Goal: Task Accomplishment & Management: Use online tool/utility

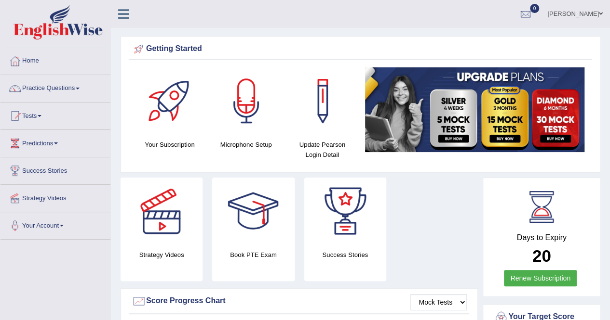
click at [78, 88] on link "Practice Questions" at bounding box center [55, 87] width 110 height 24
click at [80, 91] on link "Practice Questions" at bounding box center [55, 87] width 110 height 24
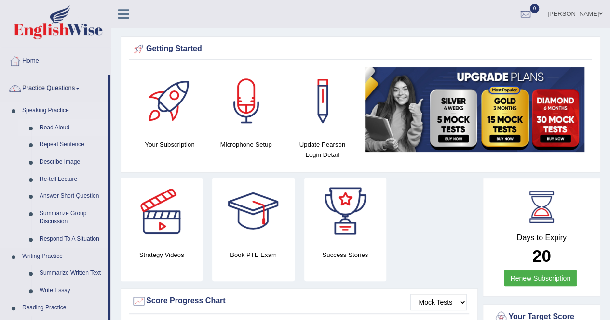
click at [59, 130] on link "Read Aloud" at bounding box center [71, 127] width 73 height 17
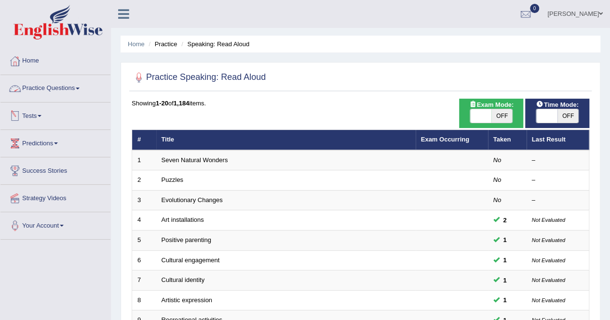
click at [75, 87] on link "Practice Questions" at bounding box center [55, 87] width 110 height 24
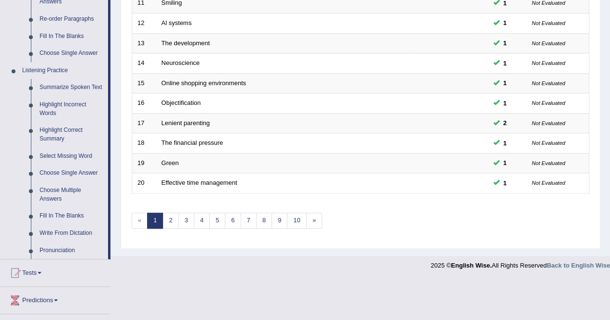
scroll to position [351, 0]
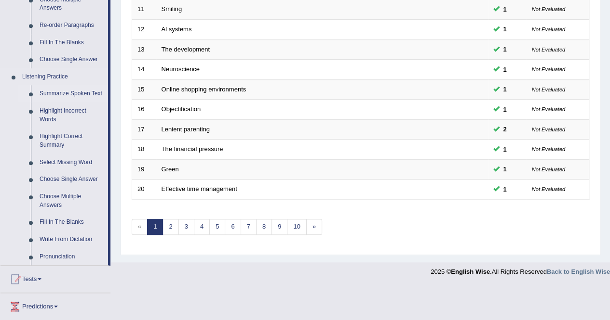
click at [93, 93] on link "Summarize Spoken Text" at bounding box center [71, 93] width 73 height 17
click at [93, 93] on ul "Home Practice Questions Speaking Practice Read Aloud Repeat Sentence Describe I…" at bounding box center [55, 48] width 110 height 704
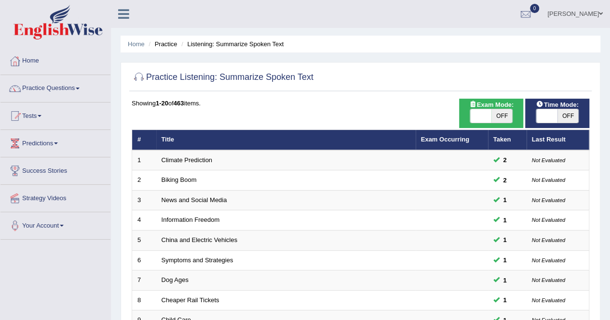
click at [500, 115] on span "OFF" at bounding box center [501, 115] width 21 height 13
checkbox input "true"
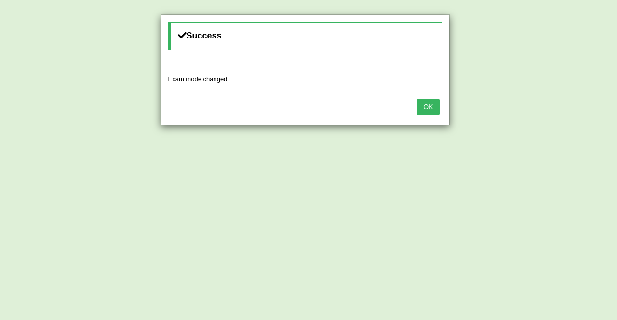
click at [425, 105] on button "OK" at bounding box center [428, 107] width 22 height 16
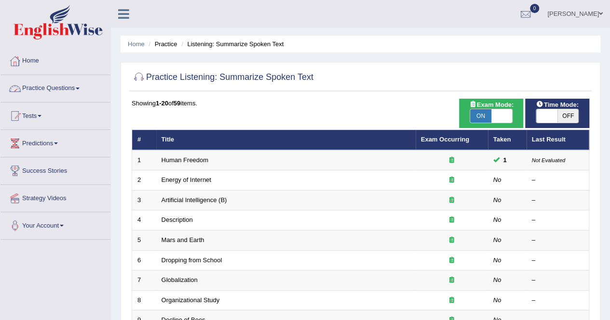
click at [568, 117] on span "OFF" at bounding box center [567, 115] width 21 height 13
checkbox input "true"
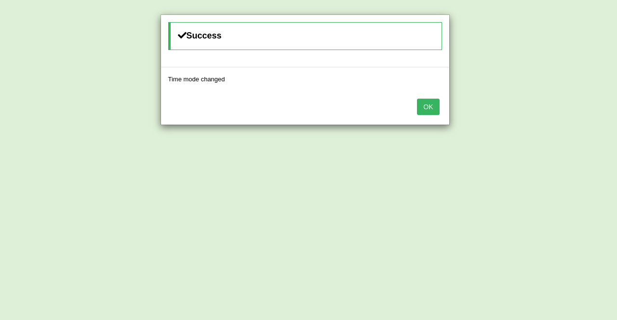
click at [429, 110] on button "OK" at bounding box center [428, 107] width 22 height 16
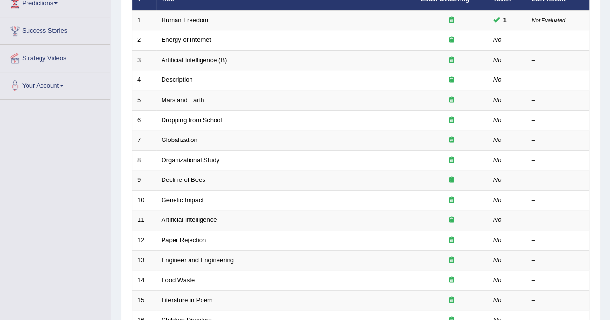
scroll to position [141, 0]
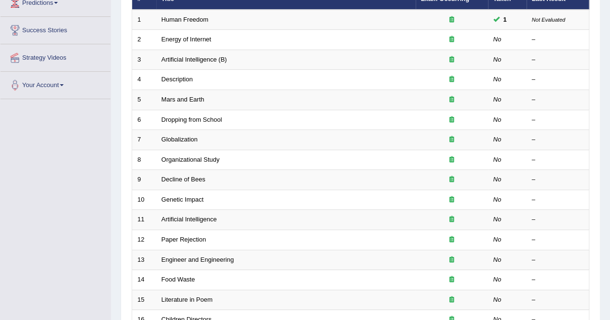
drag, startPoint x: 429, startPoint y: 110, endPoint x: 8, endPoint y: -39, distance: 446.1
click at [8, 0] on html "Toggle navigation Home Practice Questions Speaking Practice Read Aloud Repeat S…" at bounding box center [305, 19] width 610 height 320
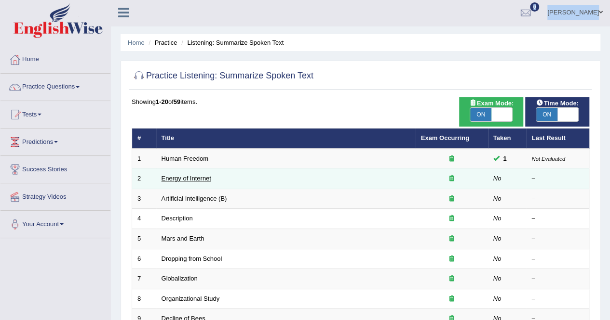
click at [196, 176] on link "Energy of Internet" at bounding box center [186, 178] width 50 height 7
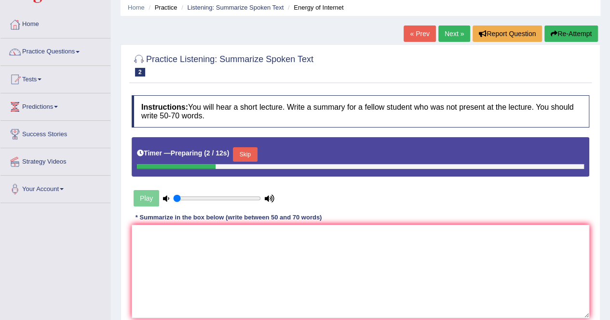
scroll to position [37, 0]
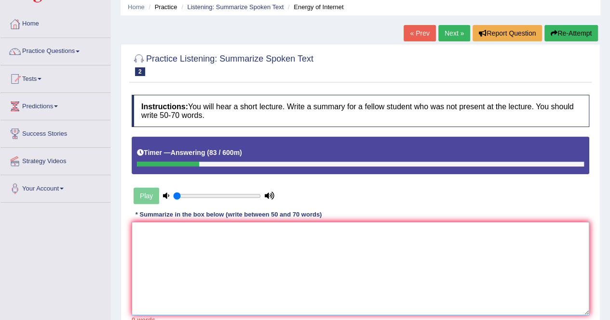
click at [167, 236] on textarea at bounding box center [360, 268] width 457 height 93
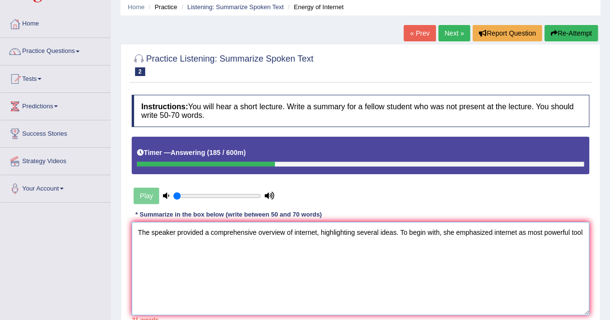
click at [525, 232] on textarea "The speaker provided a comprehensive overview of internet, highlighting several…" at bounding box center [360, 268] width 457 height 93
click at [493, 232] on textarea "The speaker provided a comprehensive overview of internet, highlighting several…" at bounding box center [360, 268] width 457 height 93
click at [181, 244] on textarea "The speaker provided a comprehensive overview of internet, highlighting several…" at bounding box center [360, 268] width 457 height 93
drag, startPoint x: 306, startPoint y: 232, endPoint x: 299, endPoint y: 271, distance: 39.3
click at [299, 271] on textarea "The speaker provided a comprehensive overview of internet, highlighting several…" at bounding box center [360, 268] width 457 height 93
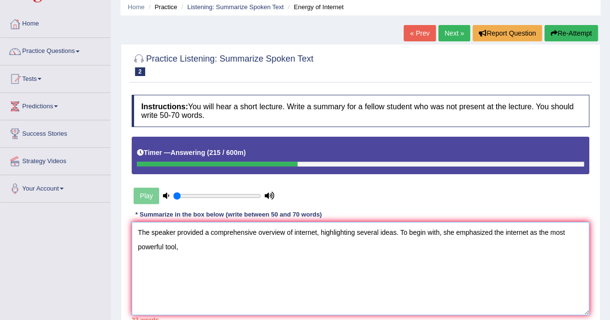
click at [293, 232] on textarea "The speaker provided a comprehensive overview of internet, highlighting several…" at bounding box center [360, 268] width 457 height 93
click at [184, 251] on textarea "The speaker provided a comprehensive overview of the internet, highlighting sev…" at bounding box center [360, 268] width 457 height 93
click at [242, 247] on textarea "The speaker provided a comprehensive overview of the internet, highlighting sev…" at bounding box center [360, 268] width 457 height 93
click at [266, 247] on textarea "The speaker provided a comprehensive overview of the internet, highlighting sev…" at bounding box center [360, 268] width 457 height 93
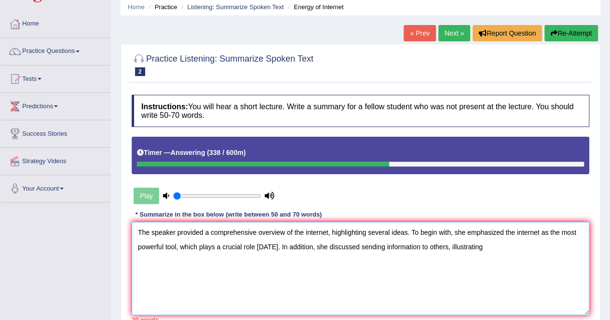
click at [481, 248] on textarea "The speaker provided a comprehensive overview of the internet, highlighting sev…" at bounding box center [360, 268] width 457 height 93
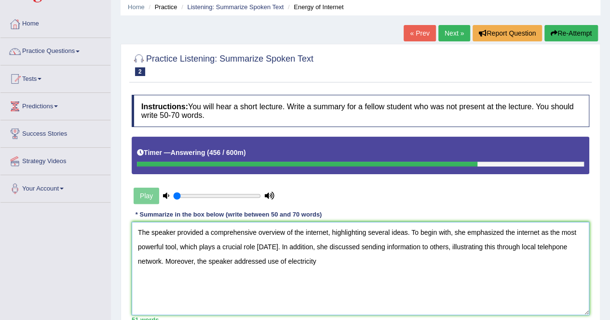
click at [265, 261] on textarea "The speaker provided a comprehensive overview of the internet, highlighting sev…" at bounding box center [360, 268] width 457 height 93
click at [342, 266] on textarea "The speaker provided a comprehensive overview of the internet, highlighting sev…" at bounding box center [360, 268] width 457 height 93
click at [394, 260] on textarea "The speaker provided a comprehensive overview of the internet, highlighting sev…" at bounding box center [360, 268] width 457 height 93
click at [414, 261] on textarea "The speaker provided a comprehensive overview of the internet, highlighting sev…" at bounding box center [360, 268] width 457 height 93
click at [454, 261] on textarea "The speaker provided a comprehensive overview of the internet, highlighting sev…" at bounding box center [360, 268] width 457 height 93
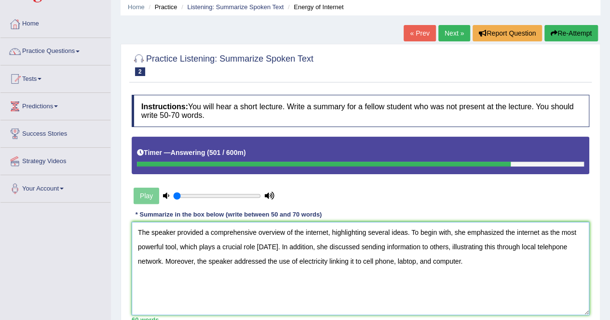
click at [326, 261] on textarea "The speaker provided a comprehensive overview of the internet, highlighting sev…" at bounding box center [360, 268] width 457 height 93
click at [467, 266] on textarea "The speaker provided a comprehensive overview of the internet, highlighting sev…" at bounding box center [360, 268] width 457 height 93
click at [490, 266] on textarea "The speaker provided a comprehensive overview of the internet, highlighting sev…" at bounding box center [360, 268] width 457 height 93
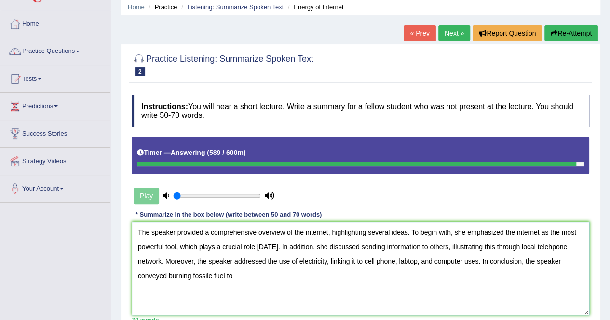
click at [212, 276] on textarea "The speaker provided a comprehensive overview of the internet, highlighting sev…" at bounding box center [360, 268] width 457 height 93
click at [233, 276] on textarea "The speaker provided a comprehensive overview of the internet, highlighting sev…" at bounding box center [360, 268] width 457 height 93
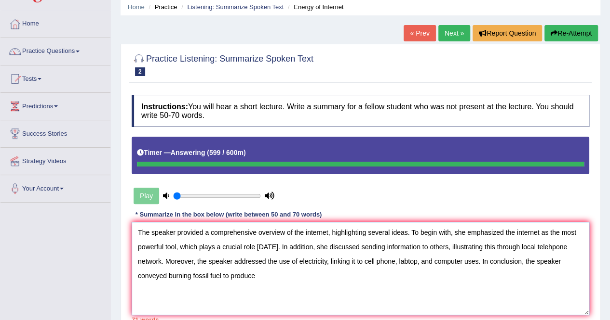
type textarea "The speaker provided a comprehensive overview of the internet, highlighting sev…"
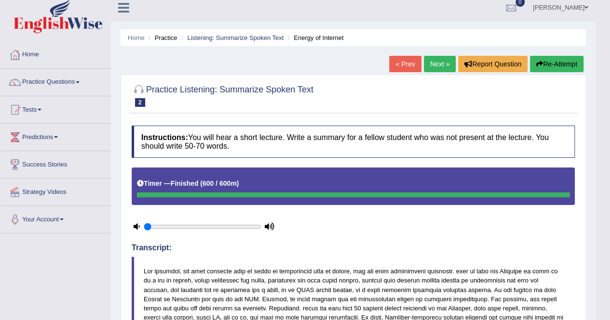
scroll to position [0, 0]
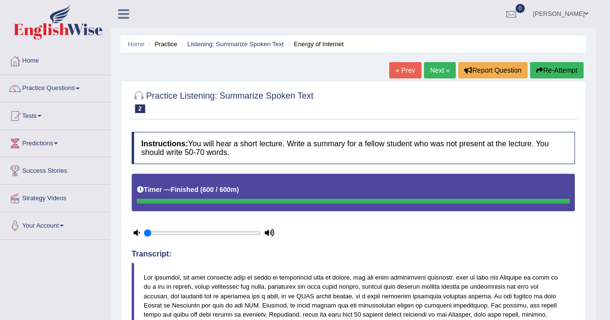
click at [436, 67] on link "Next »" at bounding box center [440, 70] width 32 height 16
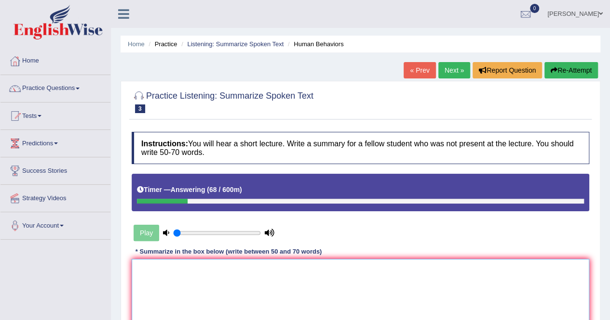
click at [170, 298] on textarea at bounding box center [360, 305] width 457 height 93
click at [170, 298] on textarea "The lecture provided a overview of" at bounding box center [360, 305] width 457 height 93
click at [251, 271] on textarea "The lecture provided an overview of" at bounding box center [360, 305] width 457 height 93
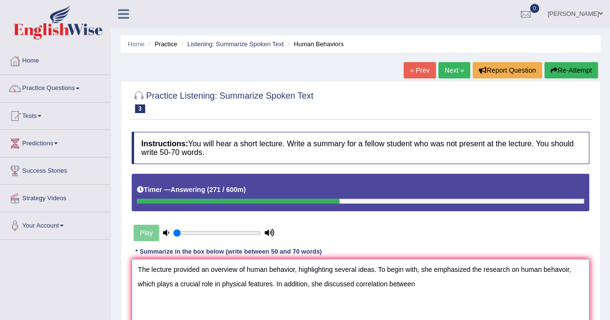
click at [417, 289] on textarea "The lecture provided an overview of human behavior, highlighting several ideas.…" at bounding box center [360, 305] width 457 height 93
click at [377, 287] on textarea "The lecture provided an overview of human behavior, highlighting several ideas.…" at bounding box center [360, 305] width 457 height 93
click at [552, 288] on textarea "The lecture provided an overview of human behavior, highlighting several ideas.…" at bounding box center [360, 305] width 457 height 93
click at [494, 285] on textarea "The lecture provided an overview of human behavior, highlighting several ideas.…" at bounding box center [360, 305] width 457 height 93
click at [555, 286] on textarea "The lecture provided an overview of human behavior, highlighting several ideas.…" at bounding box center [360, 305] width 457 height 93
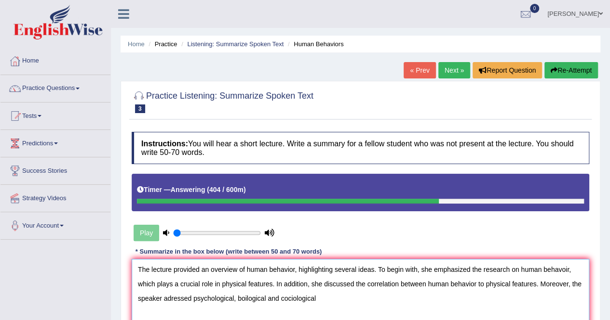
click at [285, 299] on textarea "The lecture provided an overview of human behavior, highlighting several ideas.…" at bounding box center [360, 305] width 457 height 93
click at [324, 297] on textarea "The lecture provided an overview of human behavior, highlighting several ideas.…" at bounding box center [360, 305] width 457 height 93
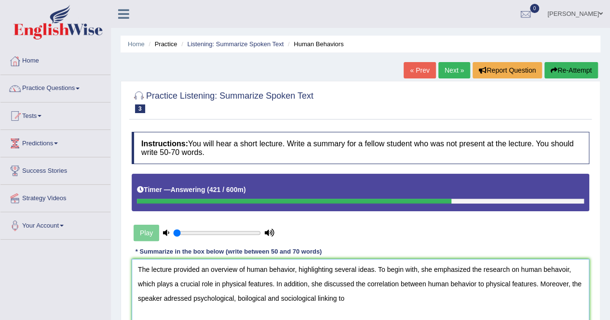
click at [315, 298] on textarea "The lecture provided an overview of human behavior, highlighting several ideas.…" at bounding box center [360, 305] width 457 height 93
click at [358, 303] on textarea "The lecture provided an overview of human behavior, highlighting several ideas.…" at bounding box center [360, 305] width 457 height 93
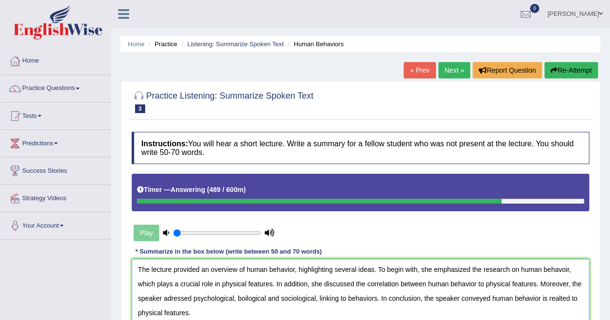
click at [173, 297] on textarea "The lecture provided an overview of human behavior, highlighting several ideas.…" at bounding box center [360, 305] width 457 height 93
click at [255, 302] on textarea "The lecture provided an overview of human behavior, highlighting several ideas.…" at bounding box center [360, 305] width 457 height 93
click at [510, 303] on textarea "The lecture provided an overview of human behavior, highlighting several ideas.…" at bounding box center [360, 305] width 457 height 93
click at [153, 315] on textarea "The lecture provided an overview of human behavior, highlighting several ideas.…" at bounding box center [360, 305] width 457 height 93
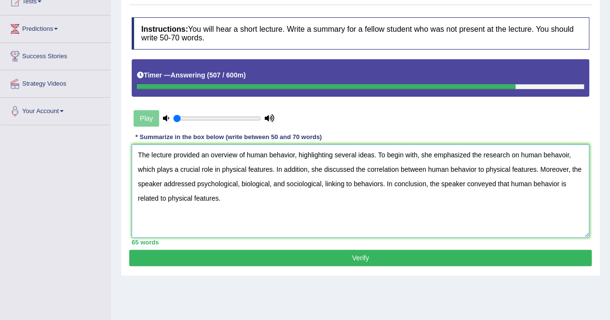
scroll to position [115, 0]
click at [507, 218] on textarea "The lecture provided an overview of human behavior, highlighting several ideas.…" at bounding box center [360, 191] width 457 height 93
type textarea "The lecture provided an overview of human behavior, highlighting several ideas.…"
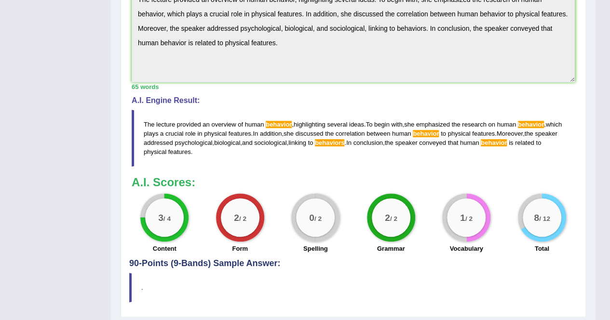
scroll to position [376, 0]
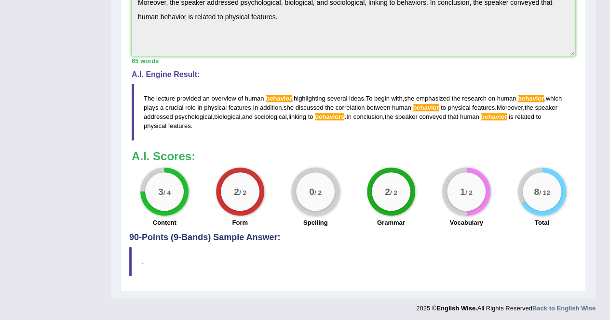
click at [576, 270] on blockquote "." at bounding box center [353, 261] width 448 height 29
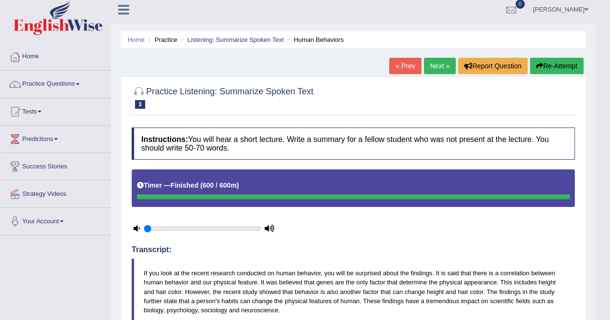
scroll to position [0, 0]
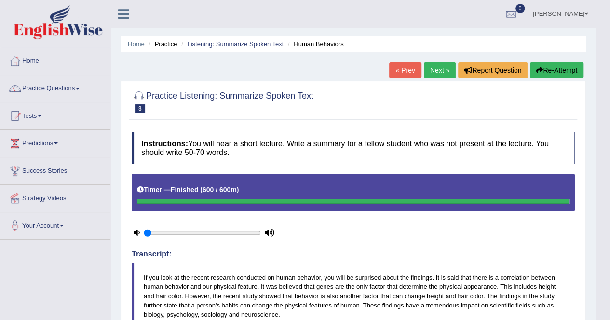
click at [438, 65] on link "Next »" at bounding box center [440, 70] width 32 height 16
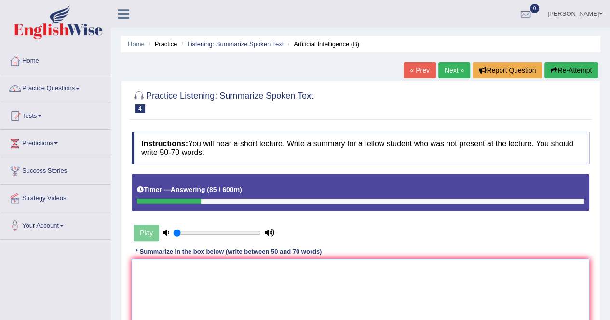
click at [190, 282] on textarea at bounding box center [360, 305] width 457 height 93
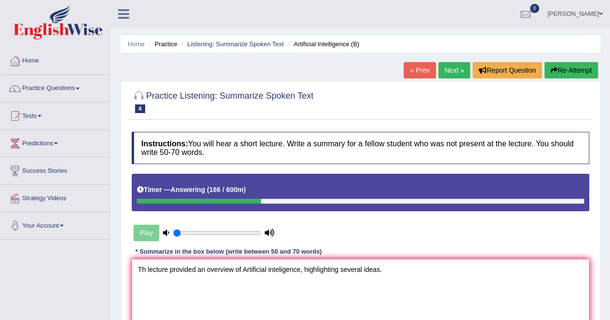
click at [278, 270] on textarea "Th lecture provided an overview of Artificial inteligence, highlighting several…" at bounding box center [360, 305] width 457 height 93
click at [391, 272] on textarea "Th lecture provided an overview of Artificial intelligence, highlighting severa…" at bounding box center [360, 305] width 457 height 93
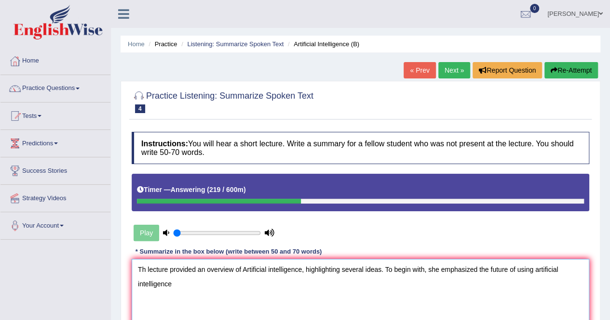
click at [176, 291] on textarea "Th lecture provided an overview of Artificial intelligence, highlighting severa…" at bounding box center [360, 305] width 457 height 93
click at [218, 284] on textarea "Th lecture provided an overview of Artificial intelligence, highlighting severa…" at bounding box center [360, 305] width 457 height 93
click at [266, 283] on textarea "Th lecture provided an overview of Artificial intelligence, highlighting severa…" at bounding box center [360, 305] width 457 height 93
click at [313, 285] on textarea "Th lecture provided an overview of Artificial intelligence, highlighting severa…" at bounding box center [360, 305] width 457 height 93
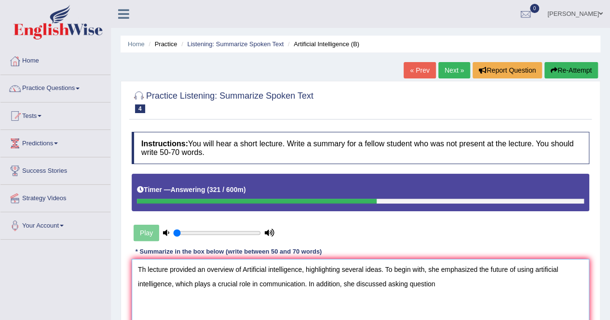
click at [409, 284] on textarea "Th lecture provided an overview of Artificial intelligence, highlighting severa…" at bounding box center [360, 305] width 457 height 93
click at [448, 283] on textarea "Th lecture provided an overview of Artificial intelligence, highlighting severa…" at bounding box center [360, 305] width 457 height 93
click at [510, 286] on textarea "Th lecture provided an overview of Artificial intelligence, highlighting severa…" at bounding box center [360, 305] width 457 height 93
click at [549, 283] on textarea "Th lecture provided an overview of Artificial intelligence, highlighting severa…" at bounding box center [360, 305] width 457 height 93
click at [573, 281] on textarea "Th lecture provided an overview of Artificial intelligence, highlighting severa…" at bounding box center [360, 305] width 457 height 93
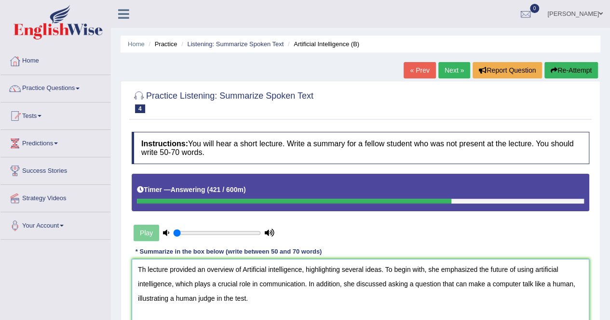
click at [270, 304] on textarea "Th lecture provided an overview of Artificial intelligence, highlighting severa…" at bounding box center [360, 305] width 457 height 93
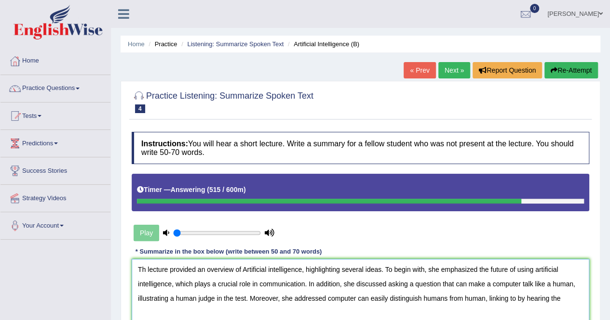
click at [339, 301] on textarea "Th lecture provided an overview of Artificial intelligence, highlighting severa…" at bounding box center [360, 305] width 457 height 93
click at [564, 298] on textarea "Th lecture provided an overview of Artificial Intelligence, highlighting severa…" at bounding box center [360, 305] width 457 height 93
drag, startPoint x: 479, startPoint y: 301, endPoint x: 562, endPoint y: 306, distance: 83.0
click at [562, 306] on textarea "Th lecture provided an overview of Artificial Intelligence, highlighting severa…" at bounding box center [360, 305] width 457 height 93
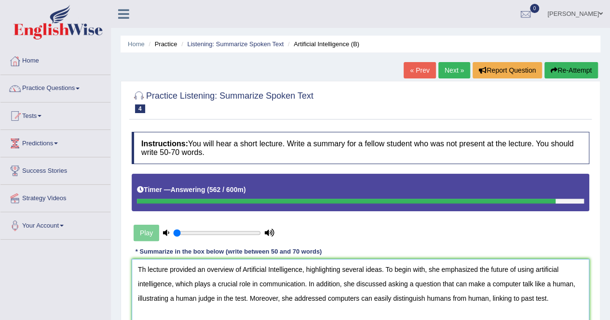
click at [288, 317] on textarea "Th lecture provided an overview of Artificial Intelligence, highlighting severa…" at bounding box center [360, 305] width 457 height 93
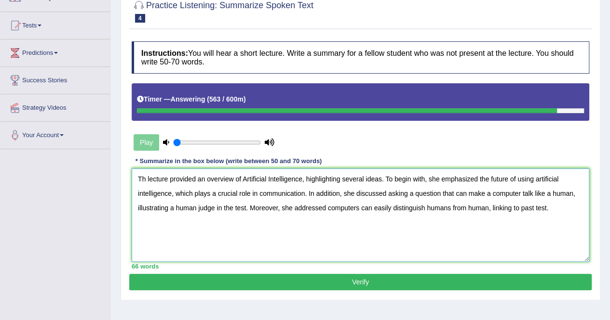
scroll to position [92, 0]
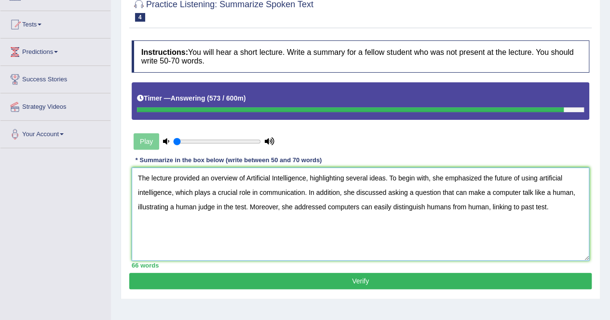
click at [326, 209] on textarea "The lecture provided an overview of Artificial Intelligence, highlighting sever…" at bounding box center [360, 214] width 457 height 93
click at [281, 239] on textarea "The lecture provided an overview of Artificial Intelligence, highlighting sever…" at bounding box center [360, 214] width 457 height 93
click at [336, 208] on textarea "The lecture provided an overview of Artificial Intelligence, highlighting sever…" at bounding box center [360, 214] width 457 height 93
click at [282, 234] on textarea "The lecture provided an overview of Artificial Intelligence, highlighting sever…" at bounding box center [360, 214] width 457 height 93
type textarea "The lecture provided an overview of Artificial Intelligence, highlighting sever…"
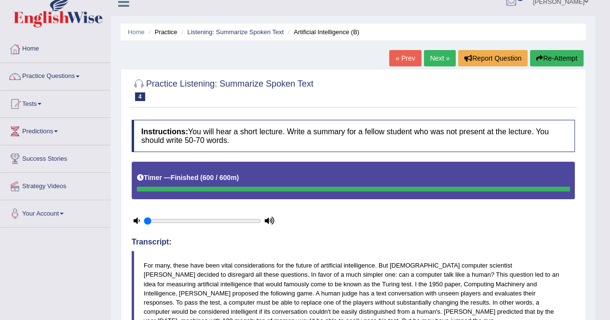
scroll to position [0, 0]
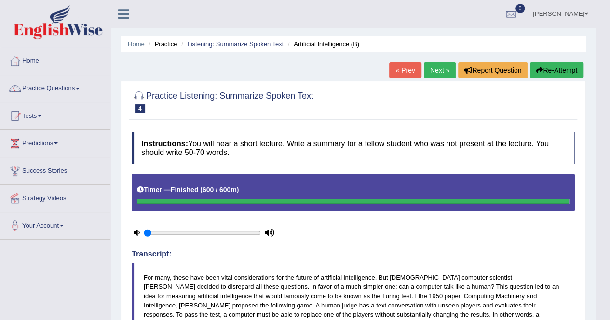
click at [431, 69] on link "Next »" at bounding box center [440, 70] width 32 height 16
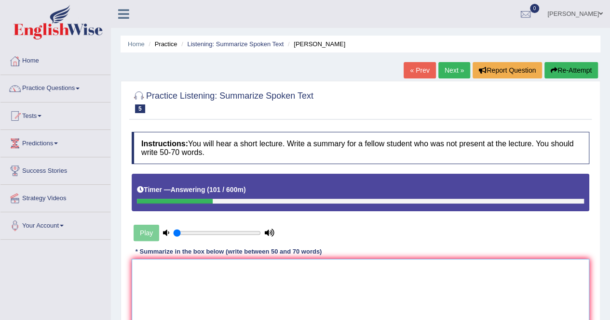
click at [226, 274] on textarea at bounding box center [360, 305] width 457 height 93
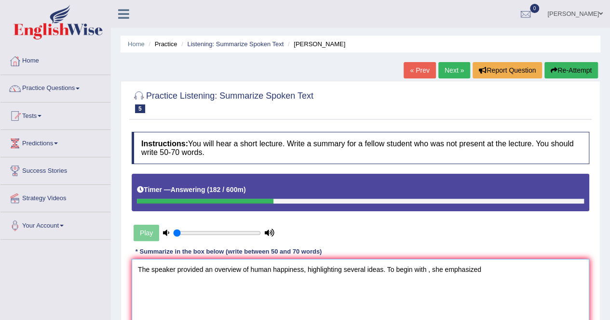
click at [469, 289] on textarea "The speaker provided an overview of human happiness, highlighting several ideas…" at bounding box center [360, 305] width 457 height 93
drag, startPoint x: 490, startPoint y: 271, endPoint x: 543, endPoint y: 287, distance: 55.3
click at [543, 287] on textarea "The speaker provided an overview of human happiness, highlighting several ideas…" at bounding box center [360, 305] width 457 height 93
click at [506, 269] on textarea "The speaker provided an overview of human happiness, highlighting several ideas…" at bounding box center [360, 305] width 457 height 93
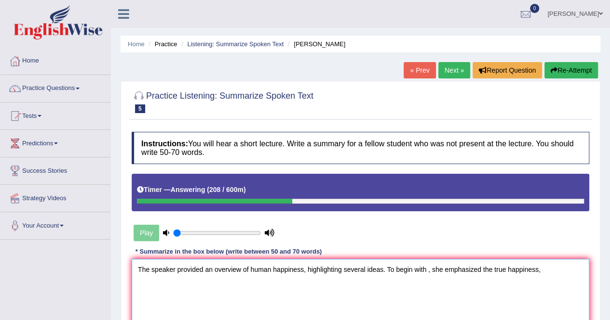
click at [550, 272] on textarea "The speaker provided an overview of human happiness, highlighting several ideas…" at bounding box center [360, 305] width 457 height 93
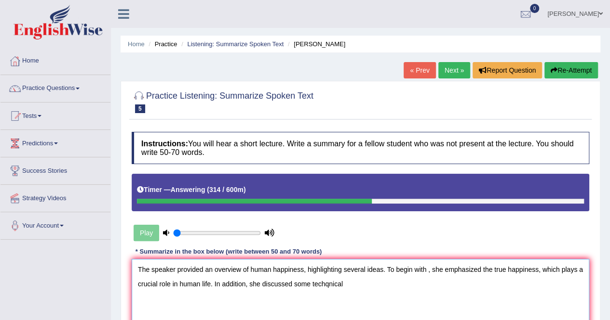
click at [331, 285] on textarea "The speaker provided an overview of human happiness, highlighting several ideas…" at bounding box center [360, 305] width 457 height 93
click at [325, 284] on textarea "The speaker provided an overview of human happiness, highlighting several ideas…" at bounding box center [360, 305] width 457 height 93
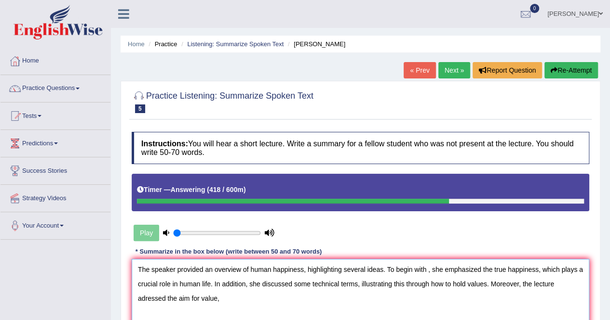
click at [147, 300] on textarea "The speaker provided an overview of human happiness, highlighting several ideas…" at bounding box center [360, 305] width 457 height 93
click at [236, 301] on textarea "The speaker provided an overview of human happiness, highlighting several ideas…" at bounding box center [360, 305] width 457 height 93
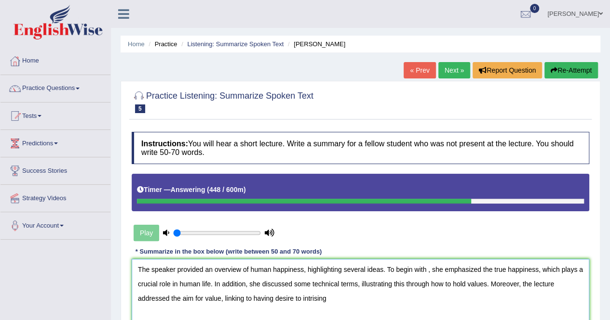
click at [273, 295] on textarea "The speaker provided an overview of human happiness, highlighting several ideas…" at bounding box center [360, 305] width 457 height 93
click at [335, 298] on textarea "The speaker provided an overview of human happiness, highlighting several ideas…" at bounding box center [360, 305] width 457 height 93
click at [289, 294] on textarea "The speaker provided an overview of human happiness, highlighting several ideas…" at bounding box center [360, 305] width 457 height 93
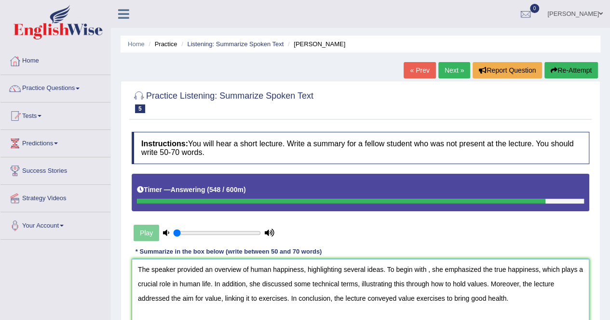
click at [398, 298] on textarea "The speaker provided an overview of human happiness, highlighting several ideas…" at bounding box center [360, 305] width 457 height 93
click at [405, 315] on textarea "The speaker provided an overview of human happiness, highlighting several ideas…" at bounding box center [360, 305] width 457 height 93
drag, startPoint x: 444, startPoint y: 314, endPoint x: 398, endPoint y: 298, distance: 48.8
click at [398, 298] on textarea "The speaker provided an overview of human happiness, highlighting several ideas…" at bounding box center [360, 305] width 457 height 93
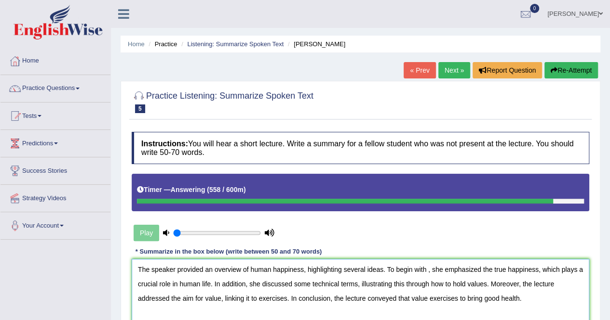
click at [481, 313] on textarea "The speaker provided an overview of human happiness, highlighting several ideas…" at bounding box center [360, 305] width 457 height 93
click at [427, 270] on textarea "The speaker provided an overview of human happiness, highlighting several ideas…" at bounding box center [360, 305] width 457 height 93
click at [489, 269] on textarea "The speaker provided an overview of human happiness, highlighting several ideas…" at bounding box center [360, 305] width 457 height 93
click at [564, 301] on textarea "The speaker provided an overview of human happiness, highlighting several ideas…" at bounding box center [360, 305] width 457 height 93
type textarea "The speaker provided an overview of human happiness, highlighting several ideas…"
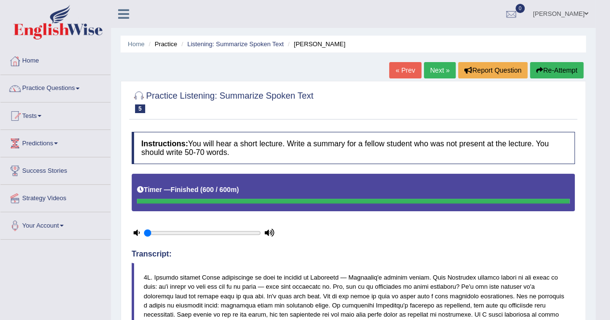
click at [437, 69] on link "Next »" at bounding box center [440, 70] width 32 height 16
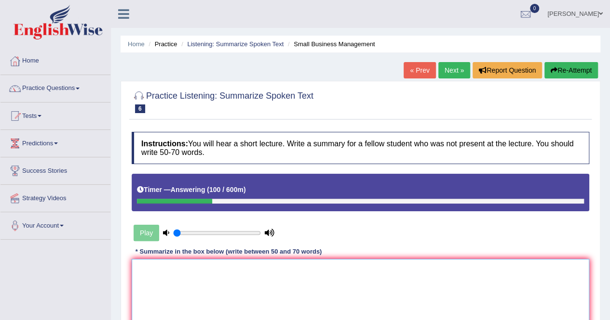
click at [167, 290] on textarea at bounding box center [360, 305] width 457 height 93
click at [206, 269] on textarea "The speaker prodided an overview" at bounding box center [360, 305] width 457 height 93
click at [244, 271] on textarea "The speaker provided an overview" at bounding box center [360, 305] width 457 height 93
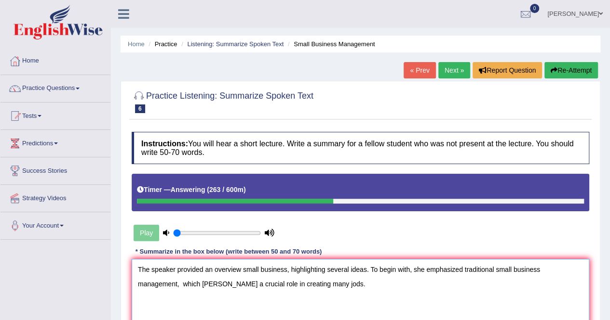
click at [173, 287] on textarea "The speaker provided an overview small business, highlighting several ideas. To…" at bounding box center [360, 305] width 457 height 93
click at [294, 287] on textarea "The speaker provided an overview small business, highlighting several ideas. To…" at bounding box center [360, 305] width 457 height 93
click at [305, 285] on textarea "The speaker provided an overview small business, highlighting several ideas. To…" at bounding box center [360, 305] width 457 height 93
click at [374, 290] on textarea "The speaker provided an overview small business, highlighting several ideas. To…" at bounding box center [360, 305] width 457 height 93
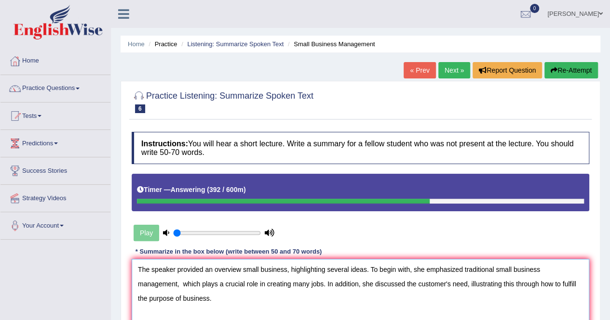
click at [169, 302] on textarea "The speaker provided an overview small business, highlighting several ideas. To…" at bounding box center [360, 305] width 457 height 93
click at [181, 299] on textarea "The speaker provided an overview small business, highlighting several ideas. To…" at bounding box center [360, 305] width 457 height 93
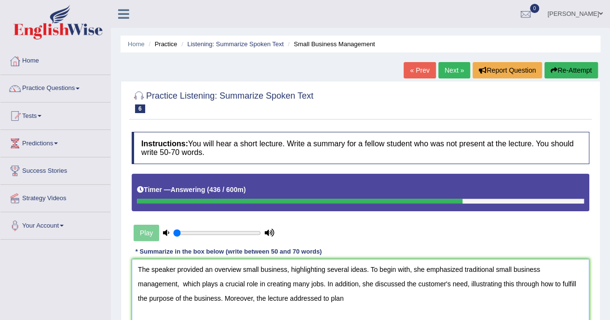
click at [282, 298] on textarea "The speaker provided an overview small business, highlighting several ideas. To…" at bounding box center [360, 305] width 457 height 93
click at [348, 302] on textarea "The speaker provided an overview small business, highlighting several ideas. To…" at bounding box center [360, 305] width 457 height 93
click at [309, 299] on textarea "The speaker provided an overview small business, highlighting several ideas. To…" at bounding box center [360, 305] width 457 height 93
click at [328, 300] on textarea "The speaker provided an overview small business, highlighting several ideas. To…" at bounding box center [360, 305] width 457 height 93
click at [323, 303] on textarea "The speaker provided an overview small business, highlighting several ideas. To…" at bounding box center [360, 305] width 457 height 93
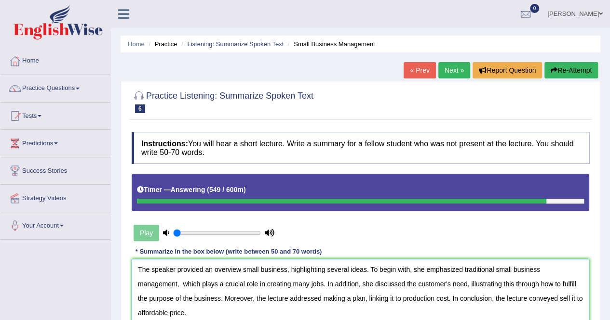
click at [530, 298] on textarea "The speaker provided an overview small business, highlighting several ideas. To…" at bounding box center [360, 305] width 457 height 93
click at [558, 299] on textarea "The speaker provided an overview small business, highlighting several ideas. To…" at bounding box center [360, 305] width 457 height 93
click at [542, 308] on textarea "The speaker provided an overview small business, highlighting several ideas. To…" at bounding box center [360, 305] width 457 height 93
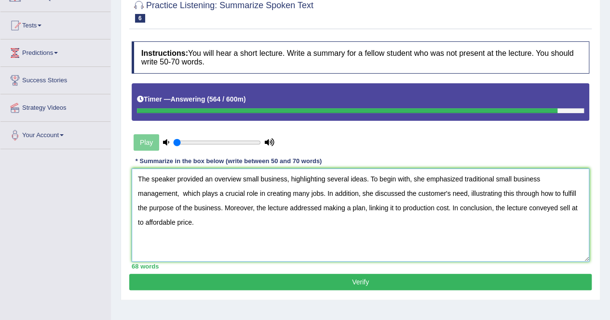
scroll to position [91, 0]
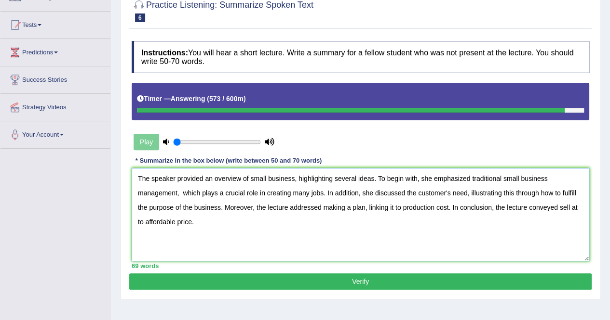
click at [286, 183] on textarea "The speaker provided an overview of small business, highlighting several ideas.…" at bounding box center [360, 214] width 457 height 93
click at [358, 238] on textarea "The speaker provided an overview of small businesses, highlighting several idea…" at bounding box center [360, 214] width 457 height 93
type textarea "The speaker provided an overview of small businesses, highlighting several idea…"
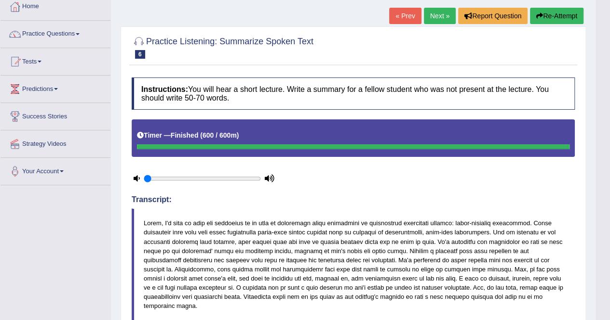
scroll to position [0, 0]
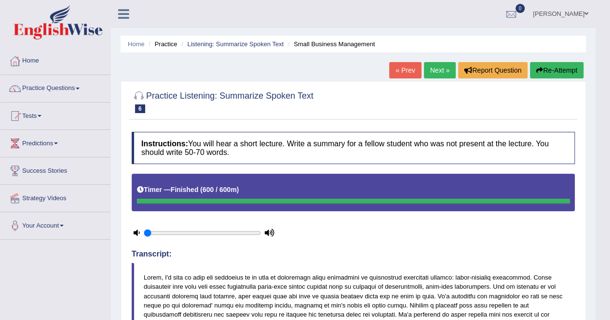
click at [439, 75] on link "Next »" at bounding box center [440, 70] width 32 height 16
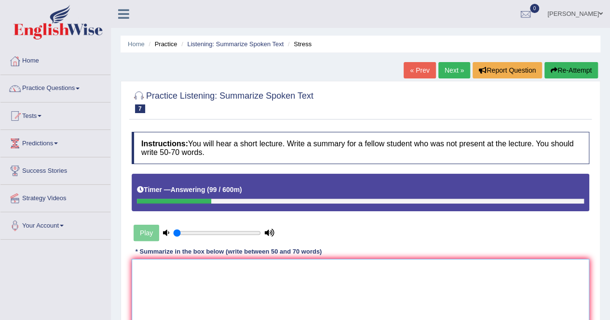
click at [236, 273] on textarea at bounding box center [360, 305] width 457 height 93
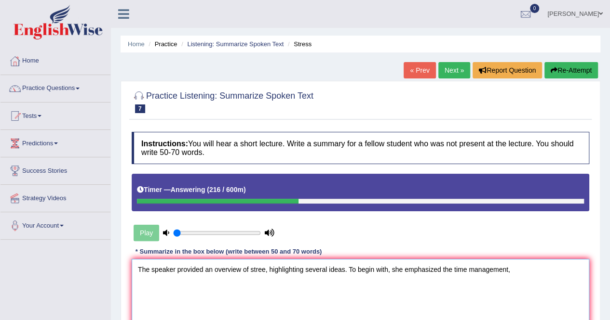
click at [453, 270] on textarea "The speaker provided an overview of stree, highlighting several ideas. To begin…" at bounding box center [360, 305] width 457 height 93
click at [504, 269] on textarea "The speaker provided an overview of stree, highlighting several ideas. To begin…" at bounding box center [360, 305] width 457 height 93
click at [564, 272] on textarea "The speaker provided an overview of stree, highlighting several ideas. To begin…" at bounding box center [360, 305] width 457 height 93
click at [584, 267] on textarea "The speaker provided an overview of stree, highlighting several ideas. To begin…" at bounding box center [360, 305] width 457 height 93
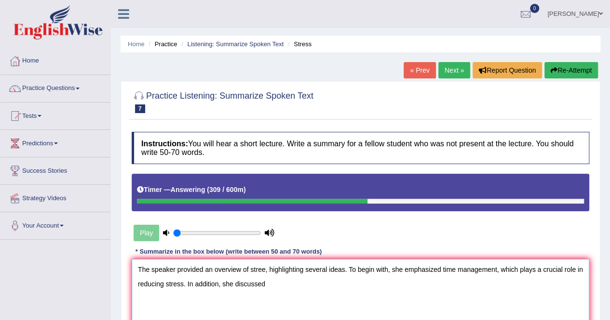
click at [264, 269] on textarea "The speaker provided an overview of stree, highlighting several ideas. To begin…" at bounding box center [360, 305] width 457 height 93
click at [146, 285] on textarea "The speaker provided an overview of stress, highlighting several ideas. To begi…" at bounding box center [360, 305] width 457 height 93
click at [284, 284] on textarea "The speaker provided an overview of stress, highlighting several ideas. To begi…" at bounding box center [360, 305] width 457 height 93
click at [324, 287] on textarea "The speaker provided an overview of stress, highlighting several ideas. To begi…" at bounding box center [360, 305] width 457 height 93
click at [362, 286] on textarea "The speaker provided an overview of stress, highlighting several ideas. To begi…" at bounding box center [360, 305] width 457 height 93
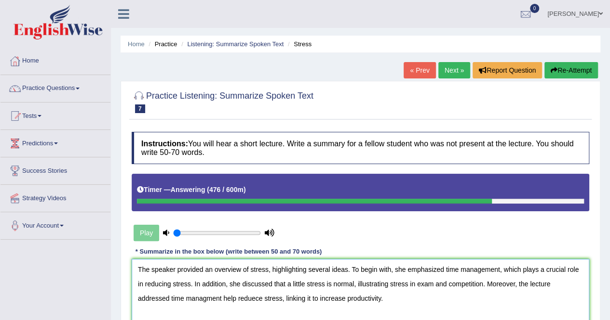
click at [206, 300] on textarea "The speaker provided an overview of stress, highlighting several ideas. To begi…" at bounding box center [360, 305] width 457 height 93
click at [392, 311] on textarea "The speaker provided an overview of stress, highlighting several ideas. To begi…" at bounding box center [360, 305] width 457 height 93
click at [341, 301] on textarea "The speaker provided an overview of stress, highlighting several ideas. To begi…" at bounding box center [360, 305] width 457 height 93
click at [395, 300] on textarea "The speaker provided an overview of stress, highlighting several ideas. To begi…" at bounding box center [360, 305] width 457 height 93
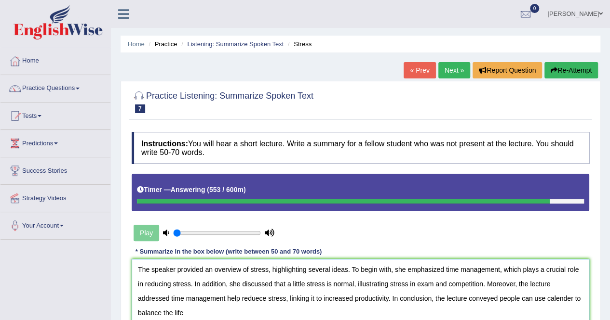
click at [565, 299] on textarea "The speaker provided an overview of stress, highlighting several ideas. To begi…" at bounding box center [360, 305] width 457 height 93
click at [187, 310] on textarea "The speaker provided an overview of stress, highlighting several ideas. To begi…" at bounding box center [360, 305] width 457 height 93
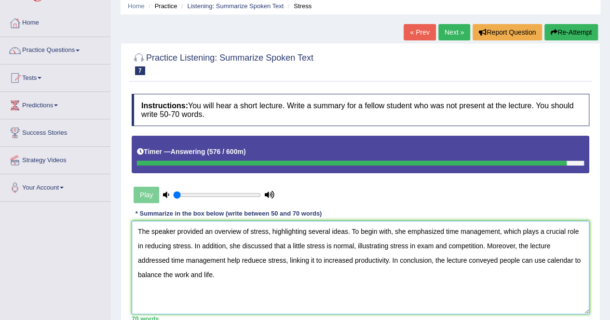
scroll to position [40, 0]
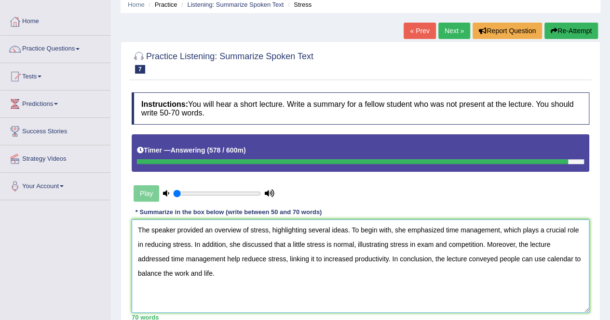
click at [240, 259] on textarea "The speaker provided an overview of stress, highlighting several ideas. To begi…" at bounding box center [360, 266] width 457 height 93
click at [226, 257] on textarea "The speaker provided an overview of stress, highlighting several ideas. To begi…" at bounding box center [360, 266] width 457 height 93
type textarea "The speaker provided an overview of stress, highlighting several ideas. To begi…"
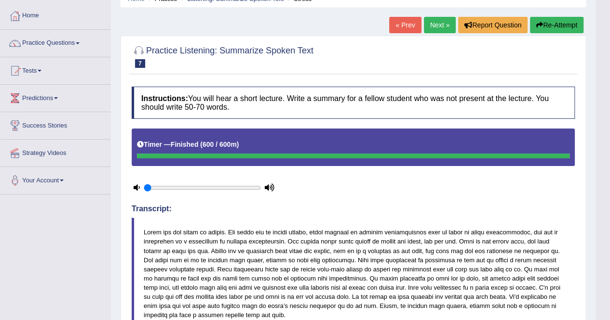
scroll to position [0, 0]
